Goal: Check status: Check status

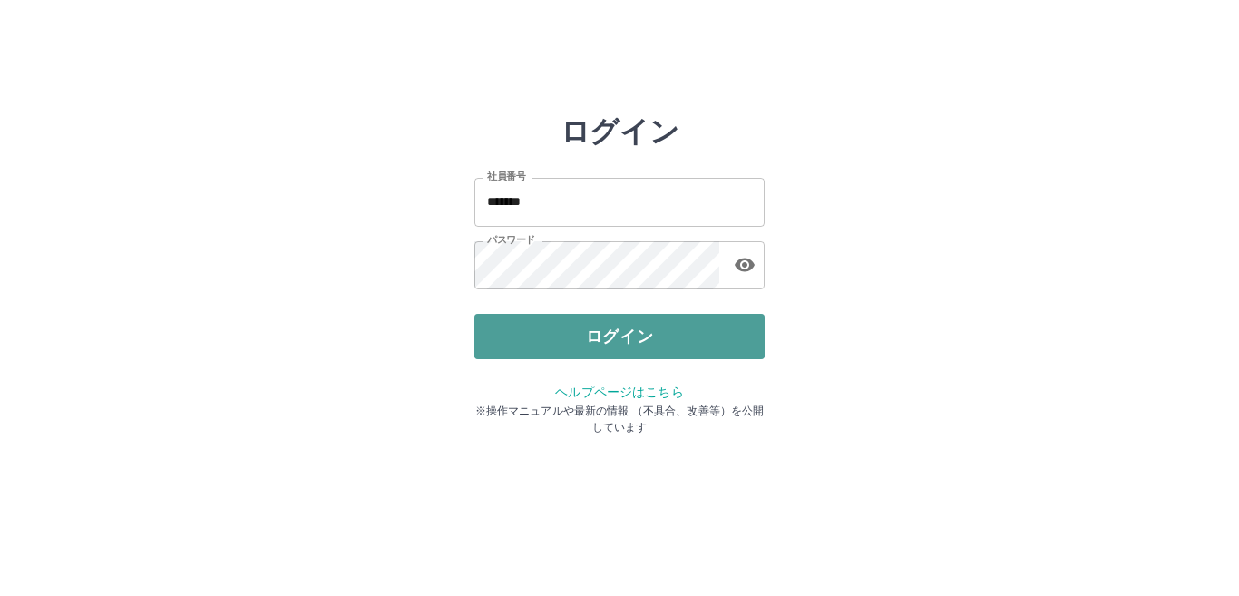
click at [561, 340] on button "ログイン" at bounding box center [619, 336] width 290 height 45
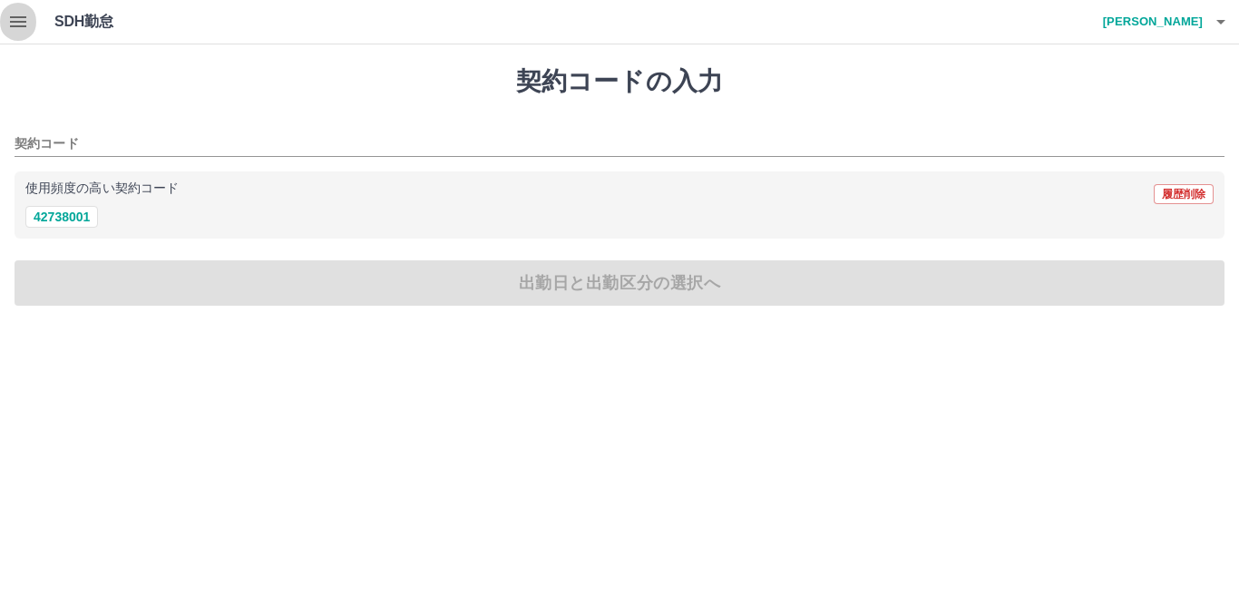
click at [22, 22] on icon "button" at bounding box center [18, 21] width 16 height 11
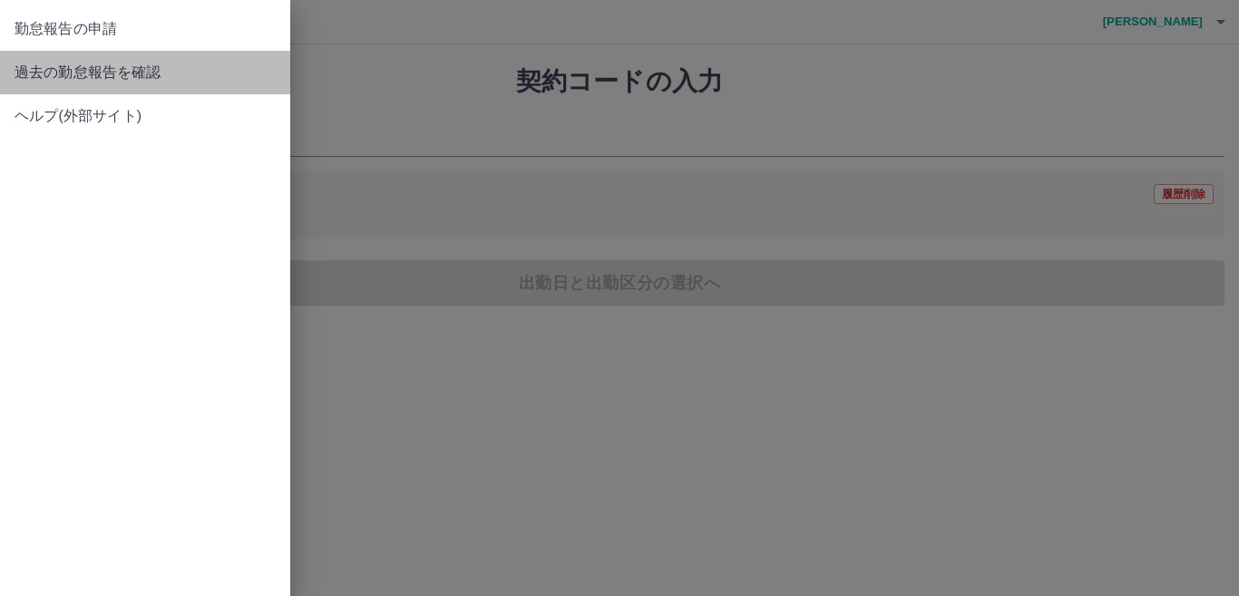
click at [35, 66] on span "過去の勤怠報告を確認" at bounding box center [145, 73] width 261 height 22
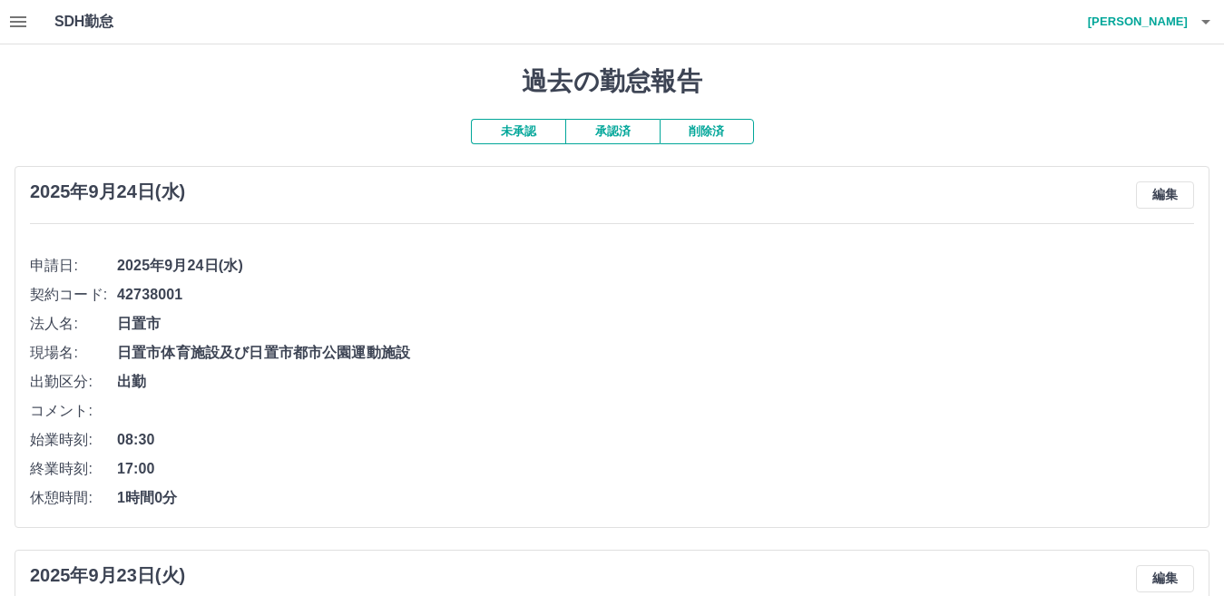
click at [622, 132] on button "承認済" at bounding box center [612, 131] width 94 height 25
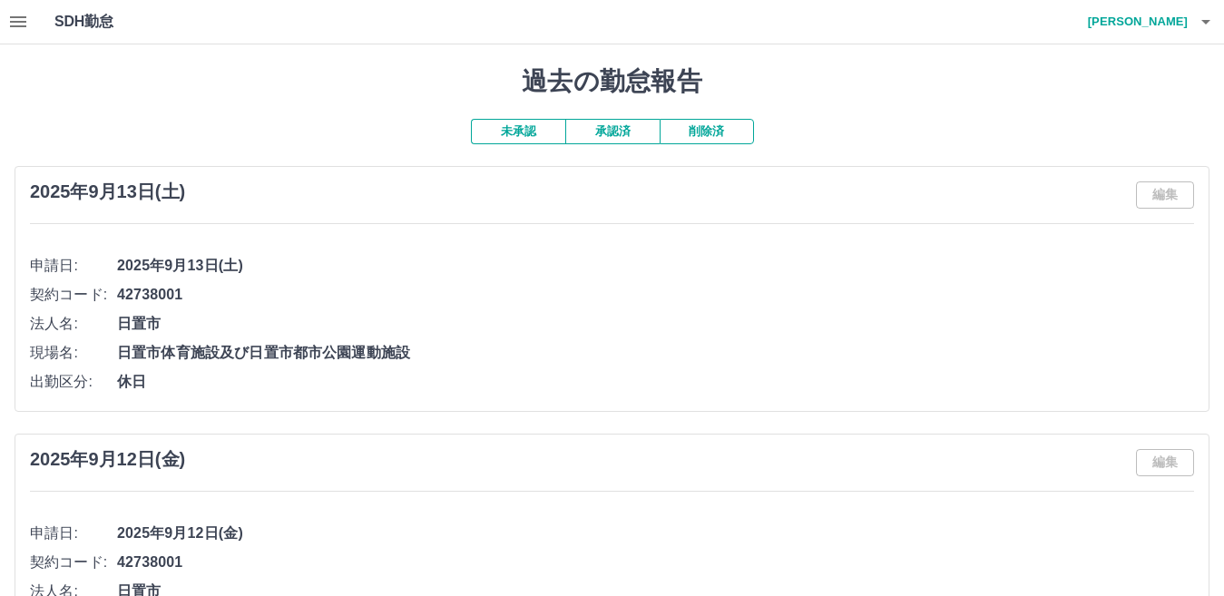
click at [1209, 20] on icon "button" at bounding box center [1205, 22] width 9 height 5
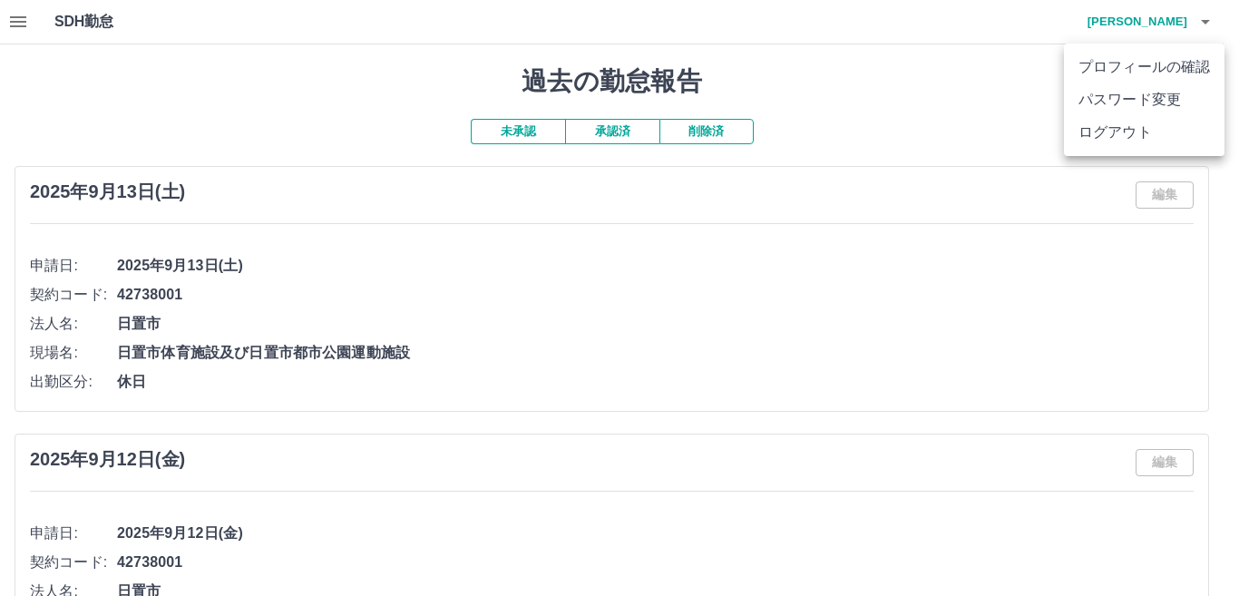
click at [514, 132] on div at bounding box center [619, 298] width 1239 height 596
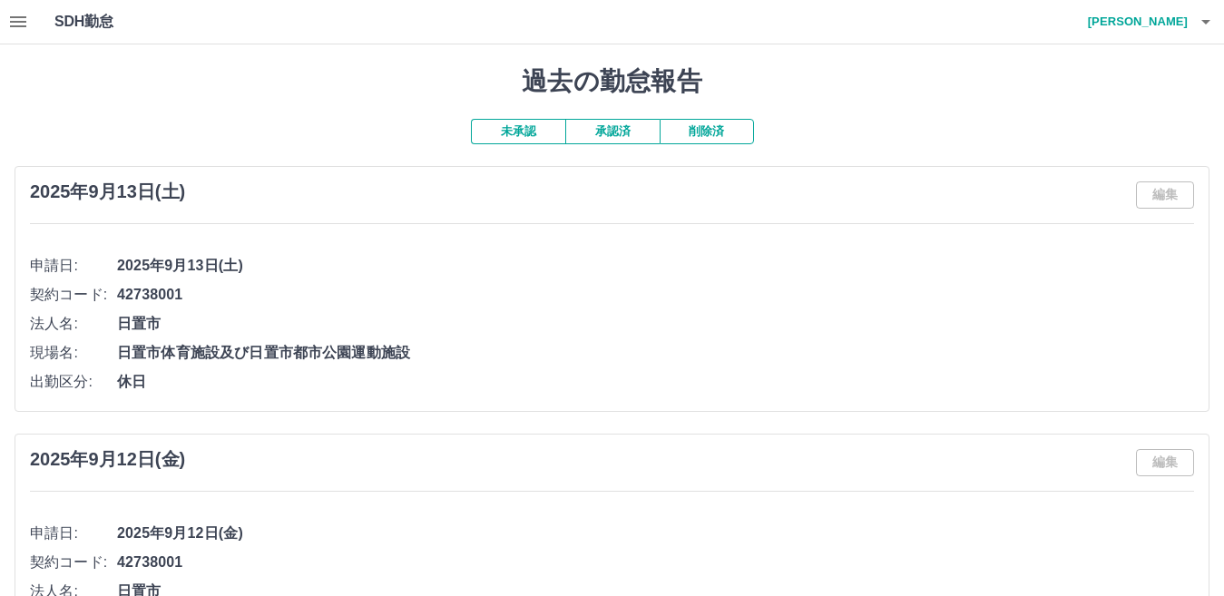
click at [779, 289] on span "42738001" at bounding box center [655, 295] width 1077 height 22
click at [501, 136] on button "未承認" at bounding box center [518, 131] width 94 height 25
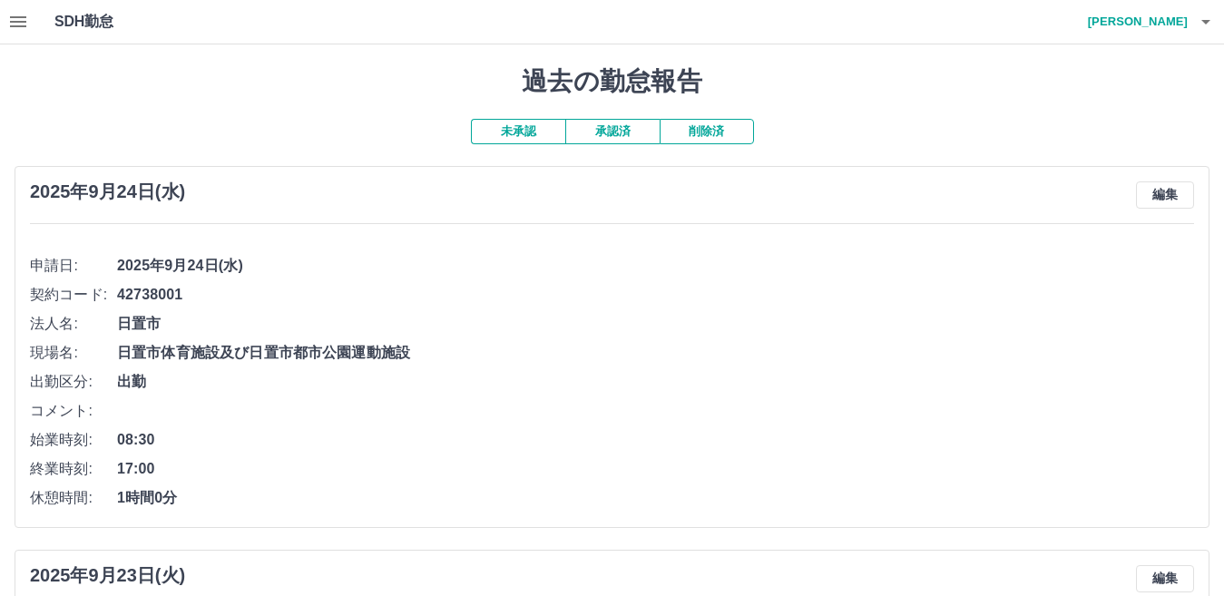
click at [1202, 24] on icon "button" at bounding box center [1206, 22] width 22 height 22
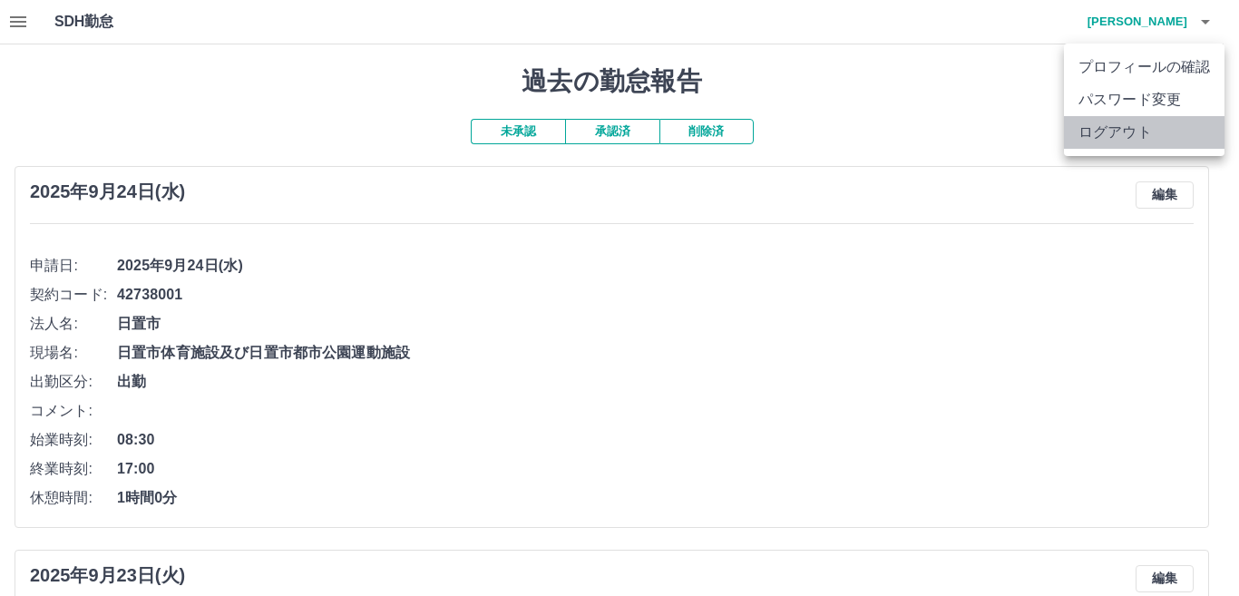
click at [1136, 137] on li "ログアウト" at bounding box center [1144, 132] width 161 height 33
